Goal: Use online tool/utility: Use online tool/utility

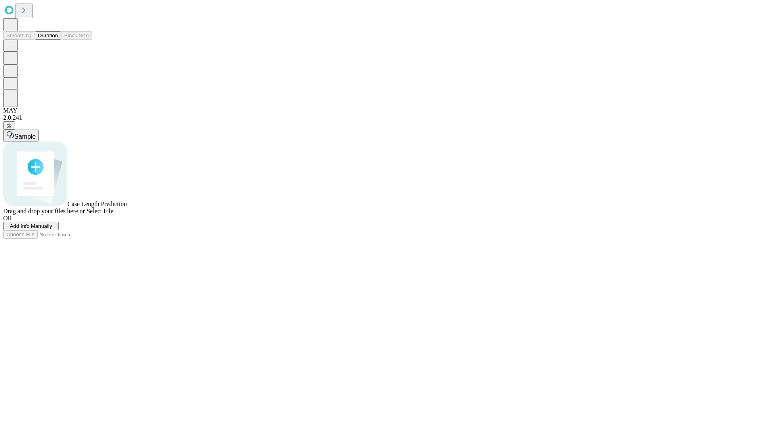
click at [58, 40] on button "Duration" at bounding box center [48, 35] width 26 height 8
click at [52, 229] on span "Add Info Manually" at bounding box center [31, 226] width 42 height 6
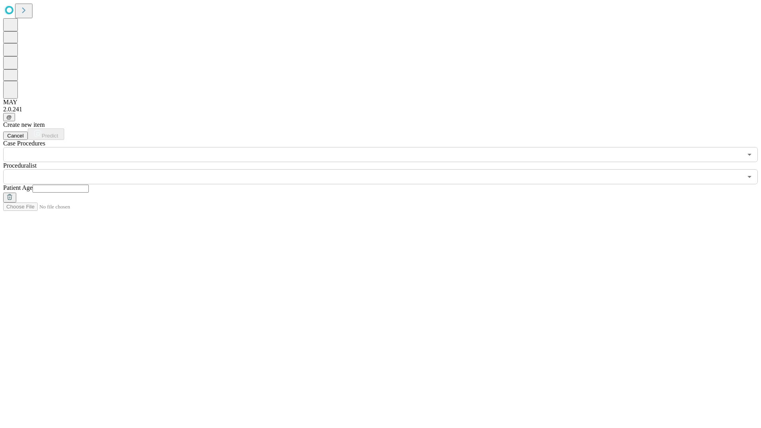
click at [89, 185] on input "text" at bounding box center [60, 189] width 56 height 8
type input "**"
click at [386, 169] on input "text" at bounding box center [372, 176] width 739 height 15
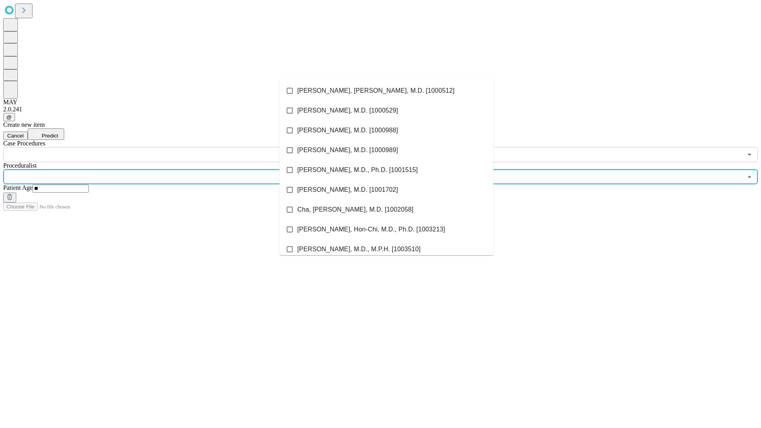
click at [386, 91] on li "[PERSON_NAME], [PERSON_NAME], M.D. [1000512]" at bounding box center [386, 91] width 214 height 20
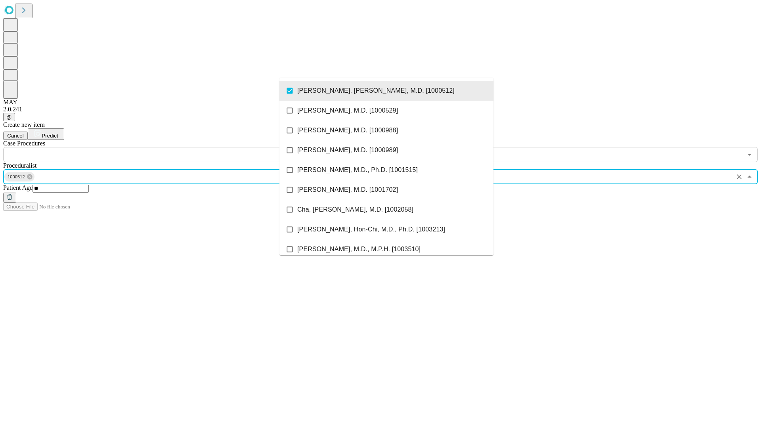
click at [166, 147] on input "text" at bounding box center [372, 154] width 739 height 15
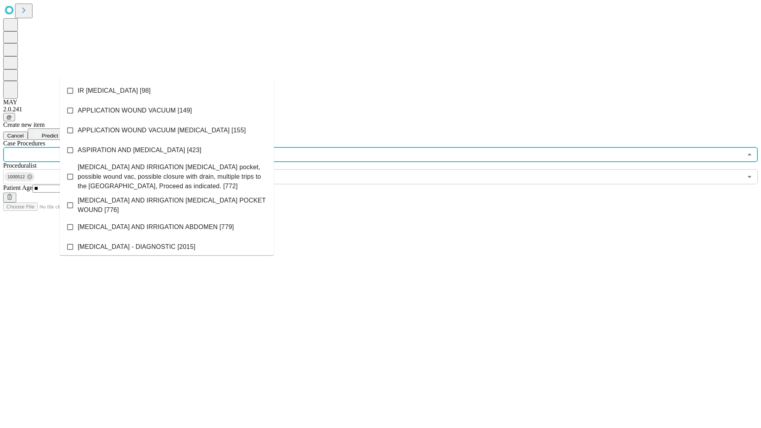
click at [167, 91] on li "IR [MEDICAL_DATA] [98]" at bounding box center [167, 91] width 214 height 20
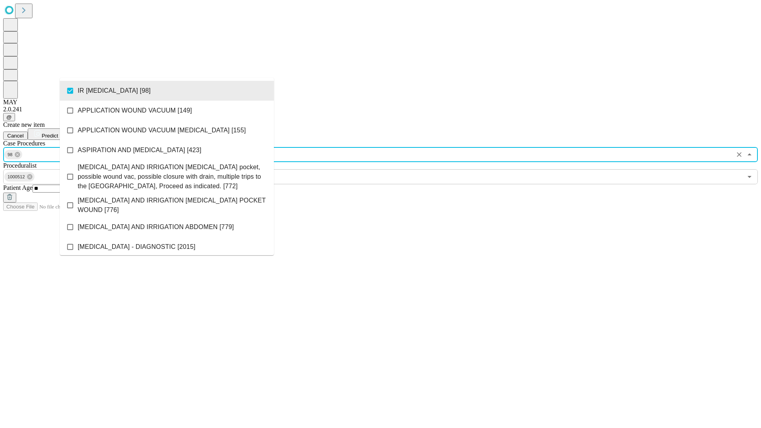
click at [58, 133] on span "Predict" at bounding box center [50, 136] width 16 height 6
